Goal: Task Accomplishment & Management: Manage account settings

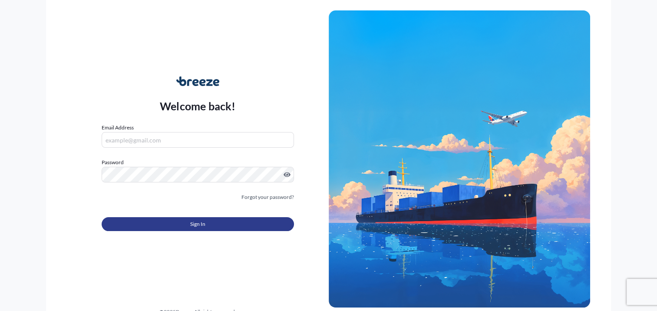
type input "[PERSON_NAME][EMAIL_ADDRESS][DOMAIN_NAME]"
click at [234, 220] on button "Sign In" at bounding box center [198, 224] width 192 height 14
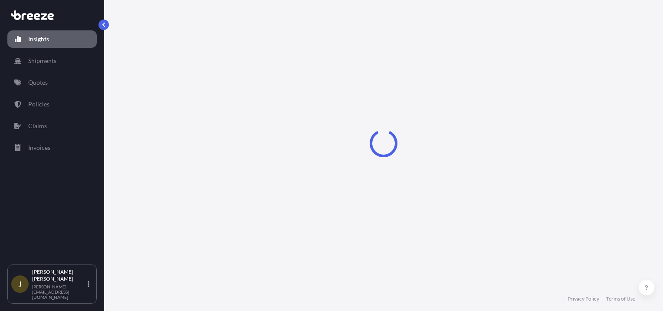
select select "2025"
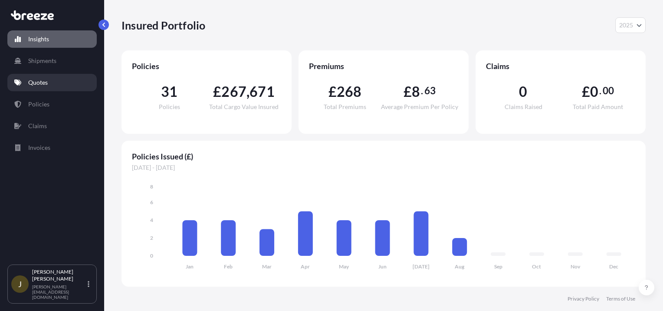
click at [51, 77] on link "Quotes" at bounding box center [51, 82] width 89 height 17
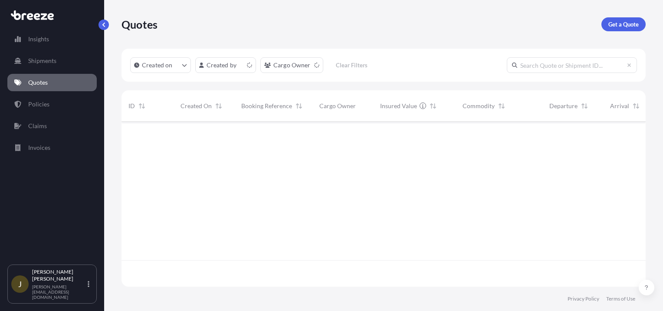
scroll to position [163, 517]
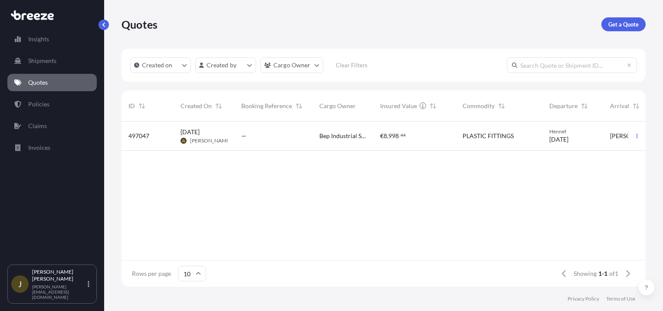
click at [457, 138] on div "PLASTIC FITTINGS" at bounding box center [499, 136] width 87 height 29
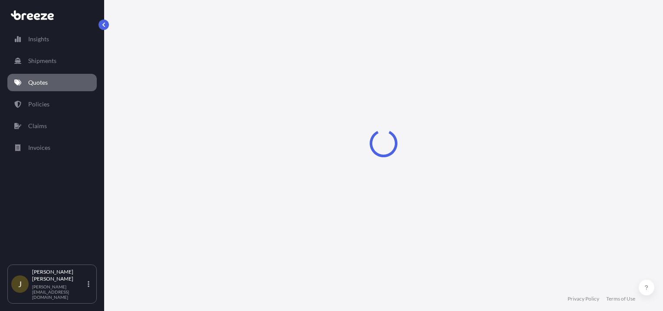
select select "Road"
select select "1"
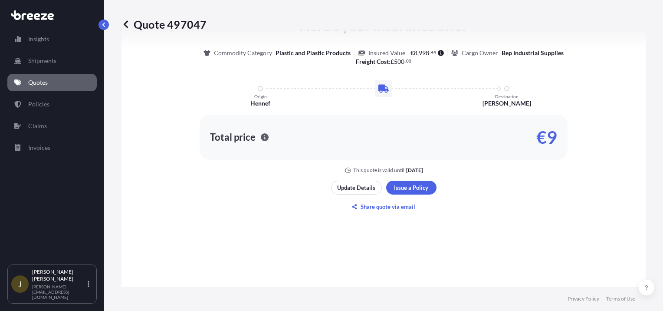
scroll to position [443, 0]
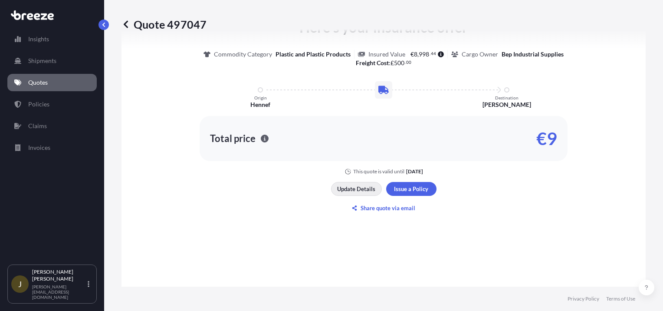
click at [355, 190] on p "Update Details" at bounding box center [356, 188] width 38 height 9
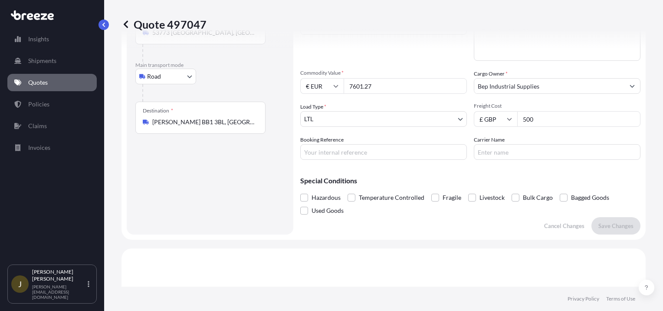
scroll to position [14, 0]
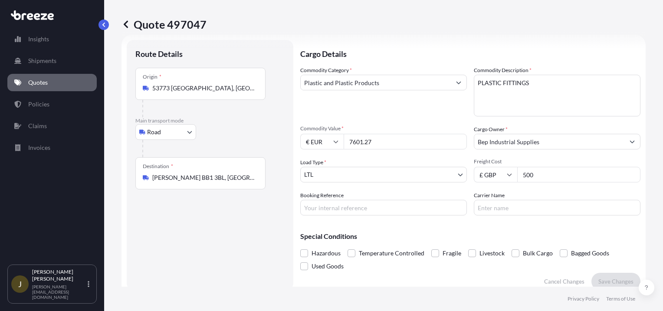
click at [533, 174] on input "500" at bounding box center [578, 175] width 123 height 16
type input "5"
type input "395"
click at [381, 142] on input "7601.27" at bounding box center [405, 142] width 123 height 16
type input "7"
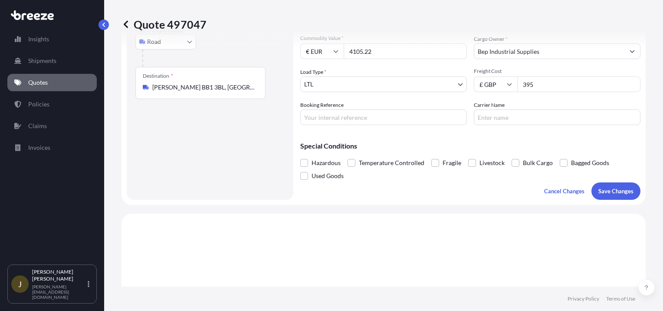
scroll to position [122, 0]
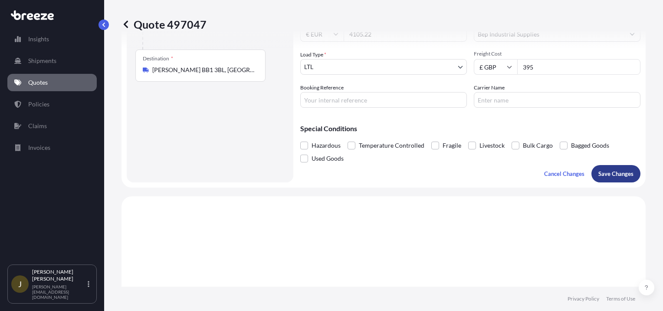
type input "4105.22"
click at [608, 167] on button "Save Changes" at bounding box center [616, 173] width 49 height 17
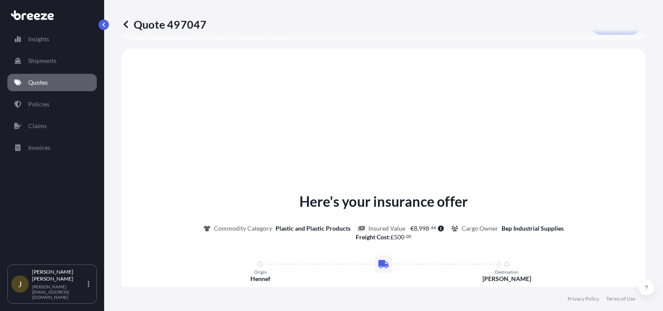
scroll to position [274, 0]
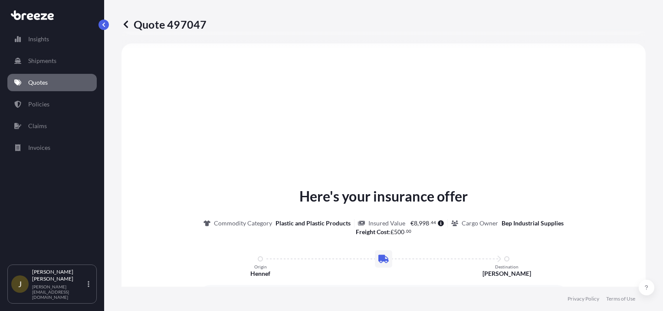
select select "Road"
select select "1"
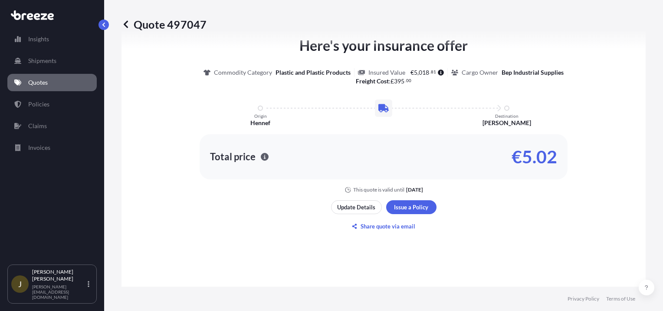
scroll to position [427, 0]
